Goal: Information Seeking & Learning: Compare options

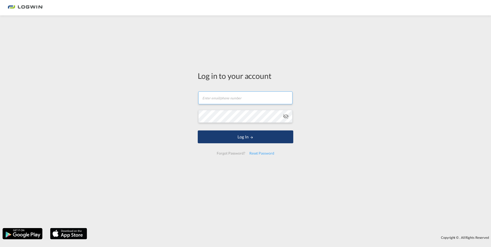
type input "[PERSON_NAME][EMAIL_ADDRESS][PERSON_NAME][DOMAIN_NAME]"
click at [248, 140] on button "Log In" at bounding box center [246, 137] width 96 height 13
